Goal: Leave review/rating

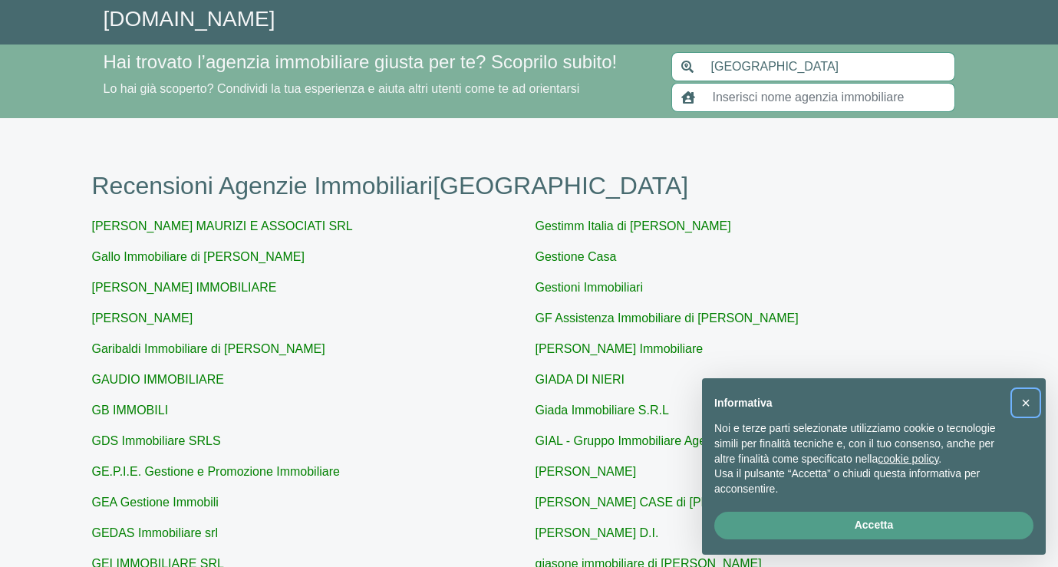
click at [1028, 406] on span "×" at bounding box center [1026, 402] width 9 height 17
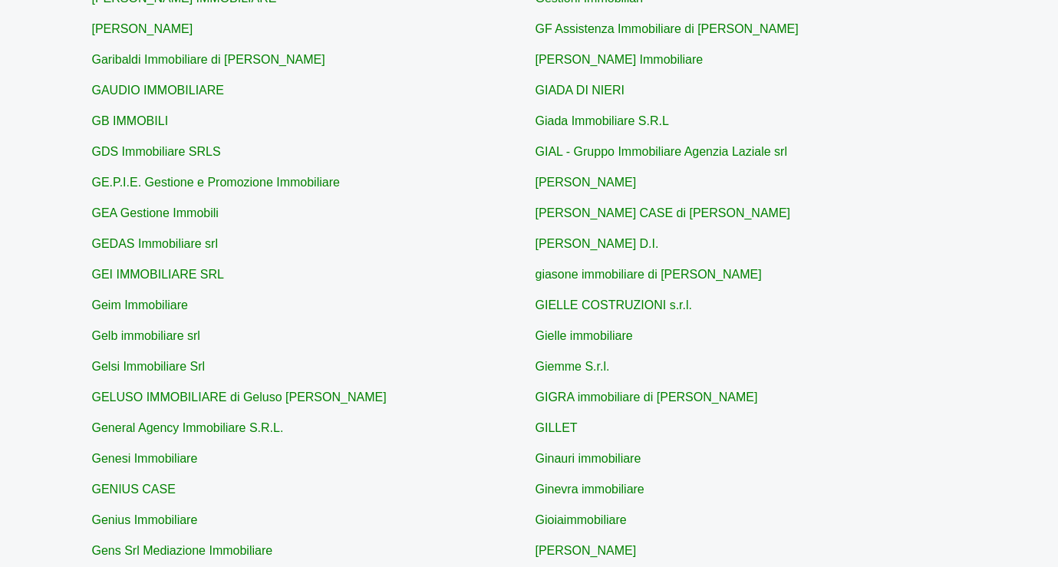
scroll to position [65, 0]
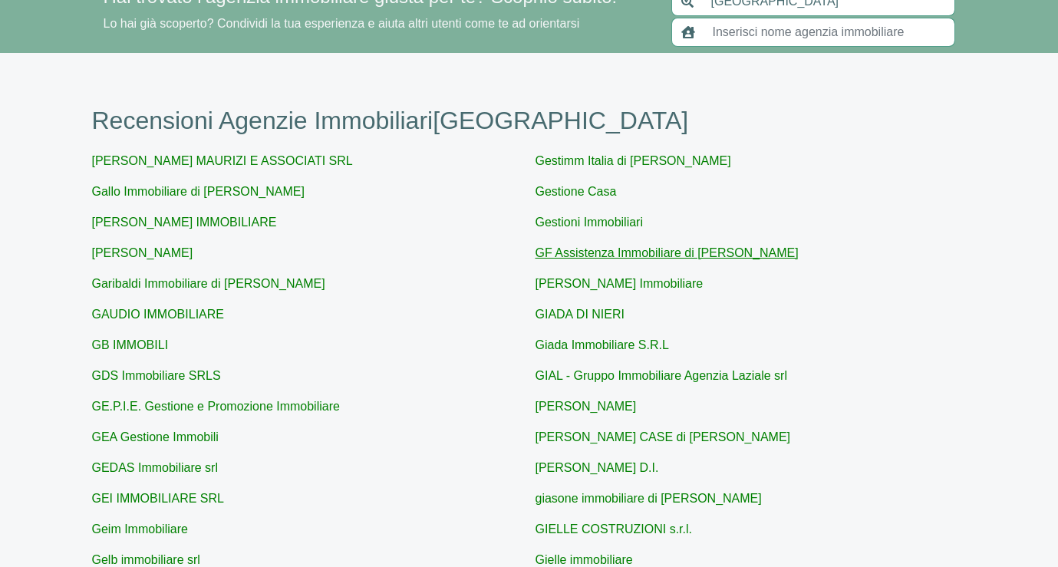
click at [606, 247] on link "GF Assistenza Immobiliare di Dott. Giovanni Formicola" at bounding box center [667, 252] width 263 height 13
type input "GF Assistenza Immobiliare di Dott. Giovanni Formicola"
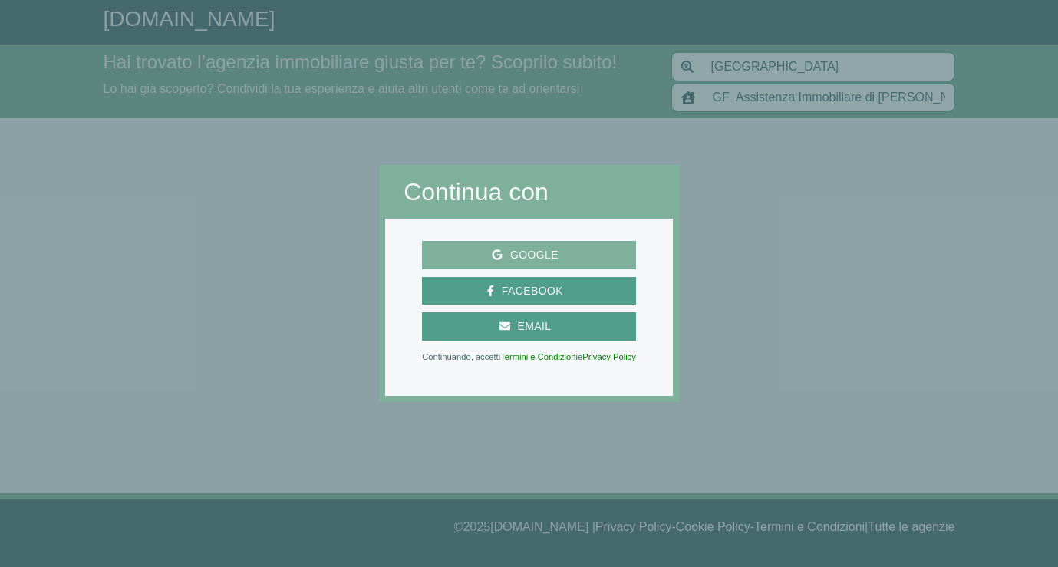
click at [577, 255] on span "Google" at bounding box center [529, 255] width 202 height 19
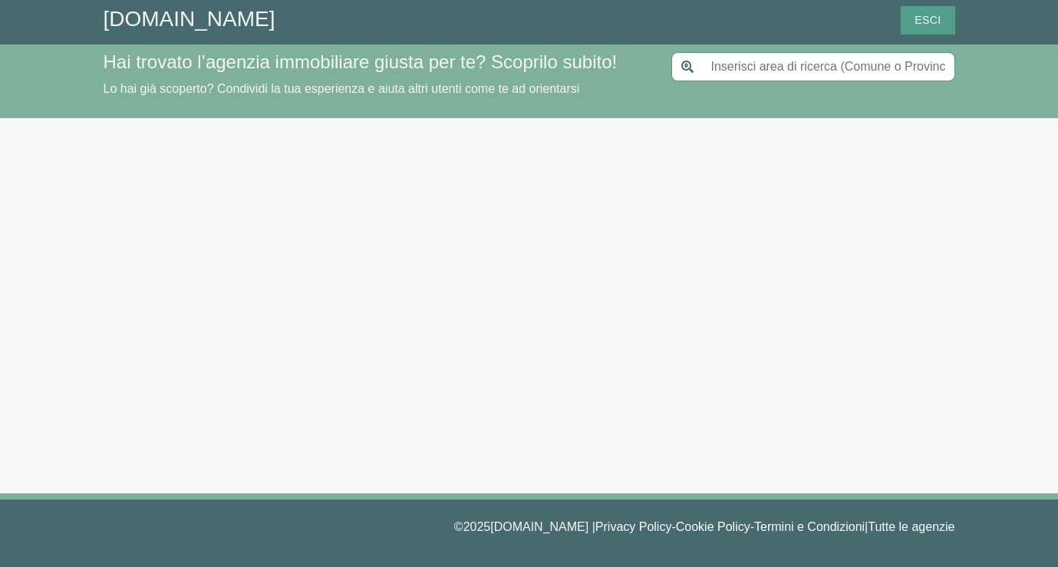
type input "[GEOGRAPHIC_DATA]"
